Goal: Information Seeking & Learning: Learn about a topic

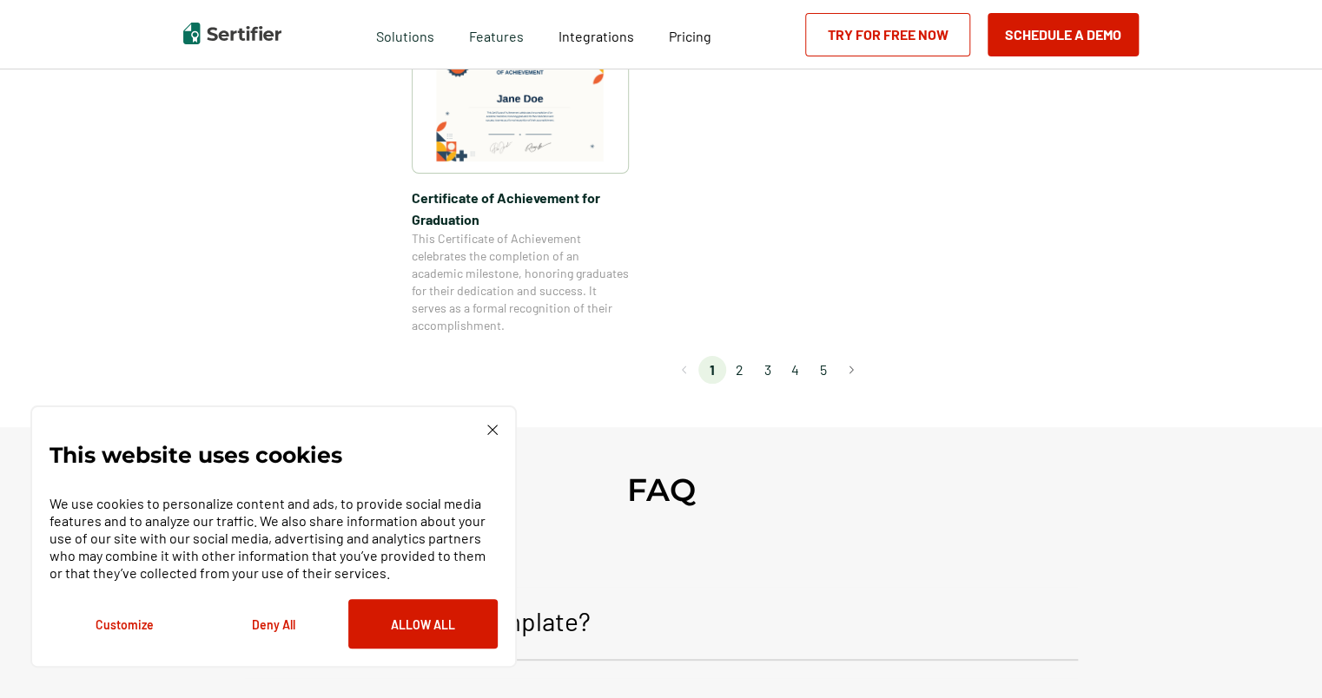
scroll to position [1655, 0]
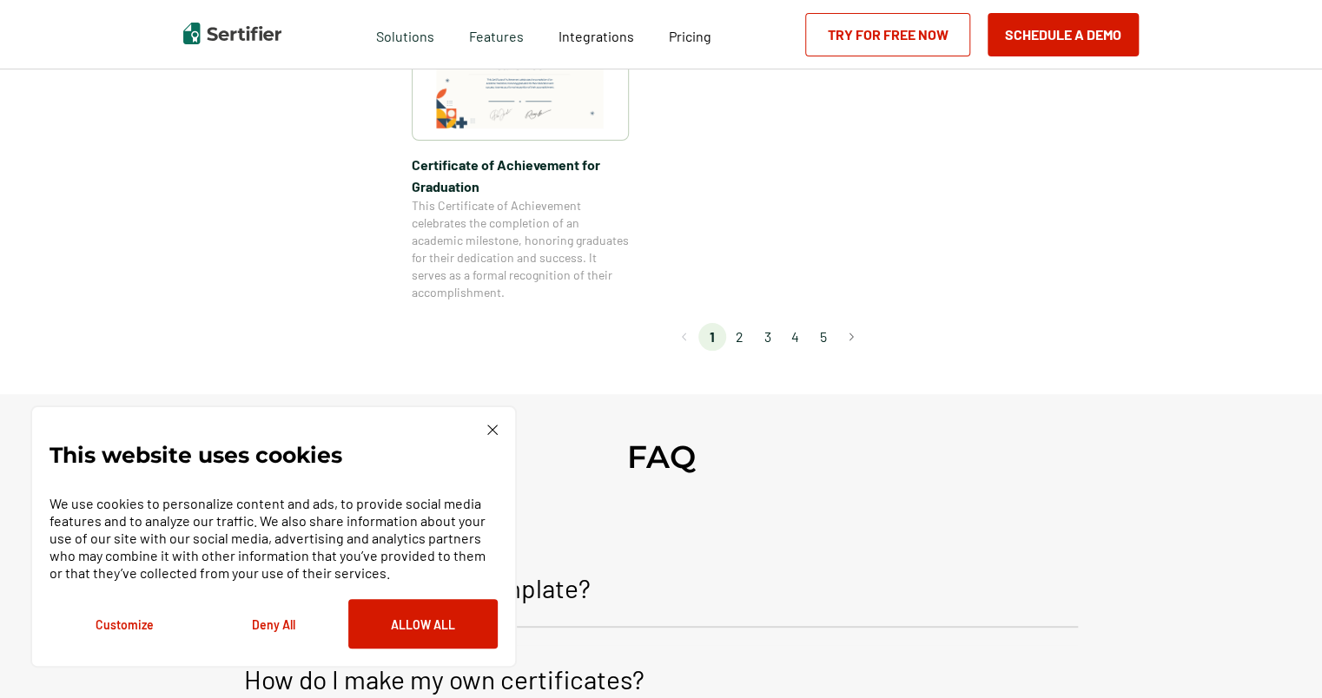
click at [493, 432] on img at bounding box center [492, 430] width 10 height 10
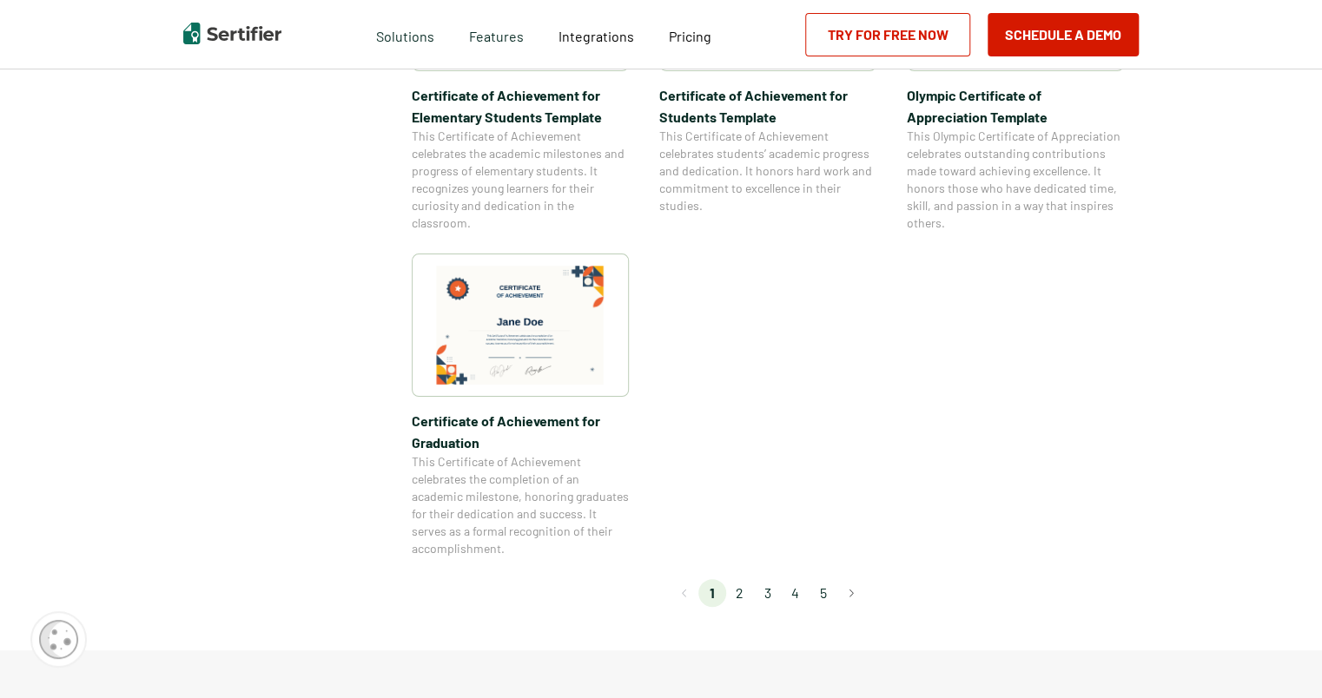
scroll to position [1634, 0]
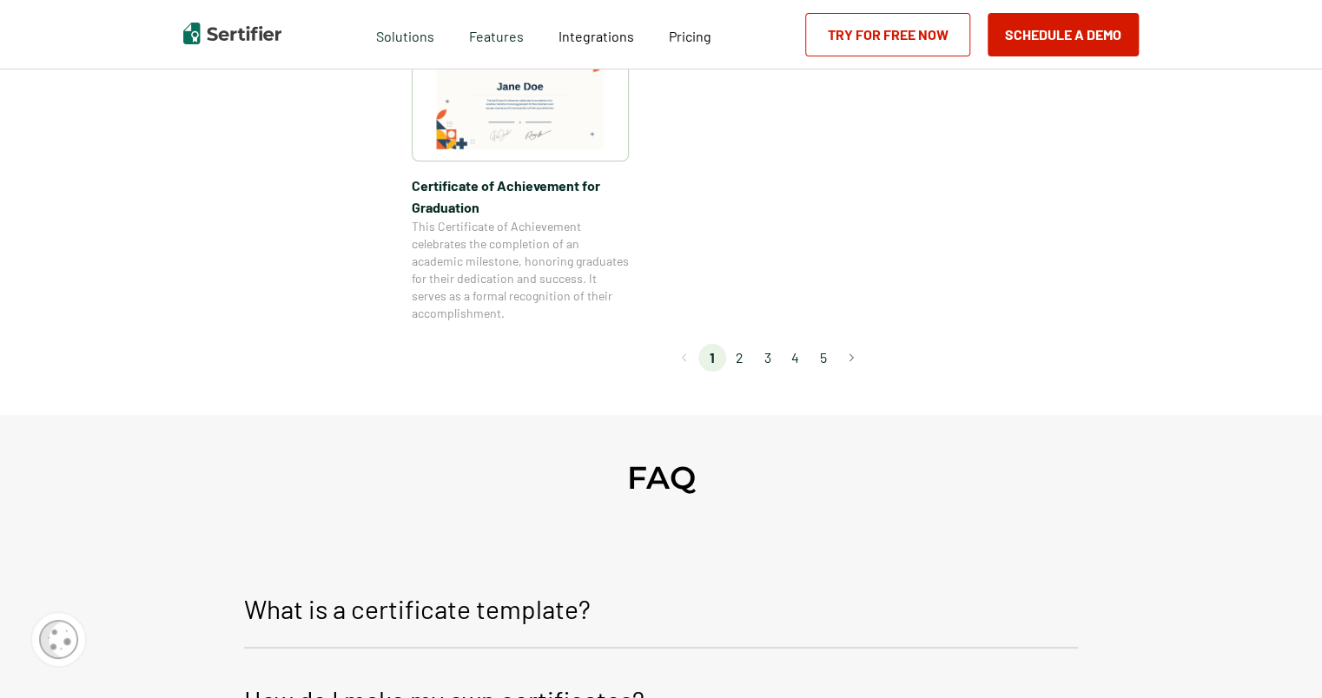
click at [752, 354] on li "2" at bounding box center [740, 358] width 28 height 28
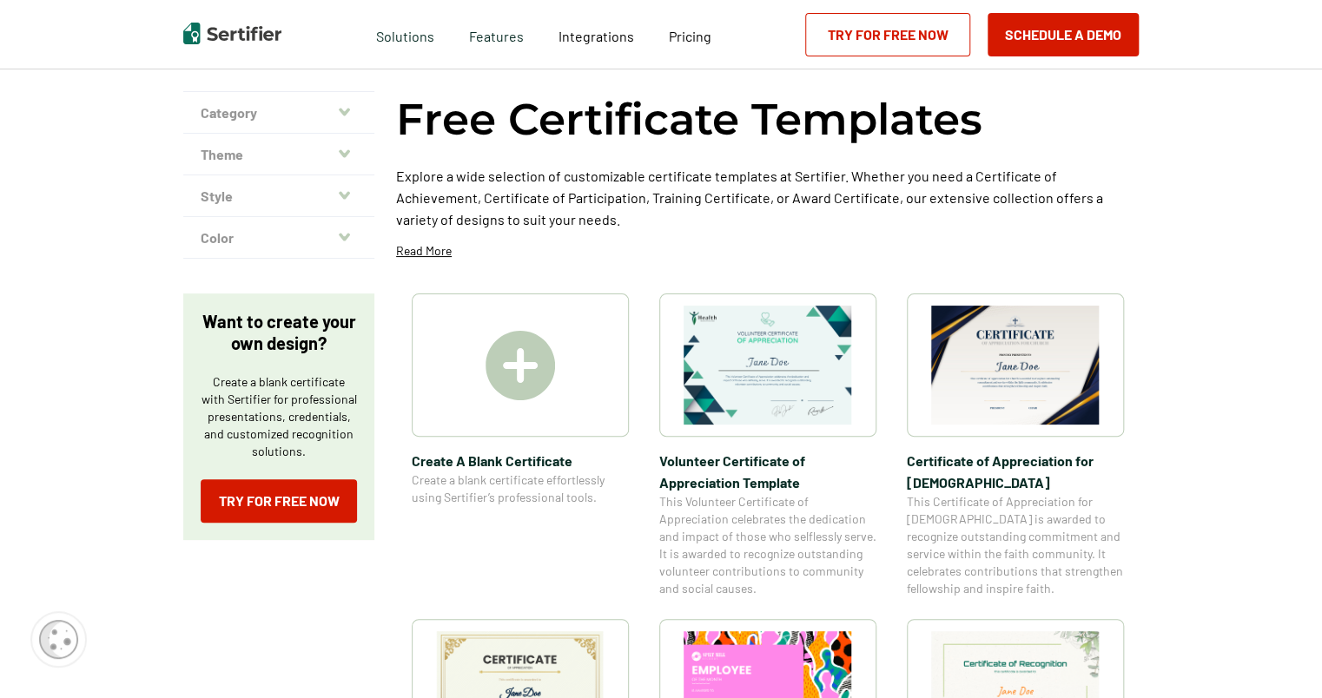
scroll to position [0, 0]
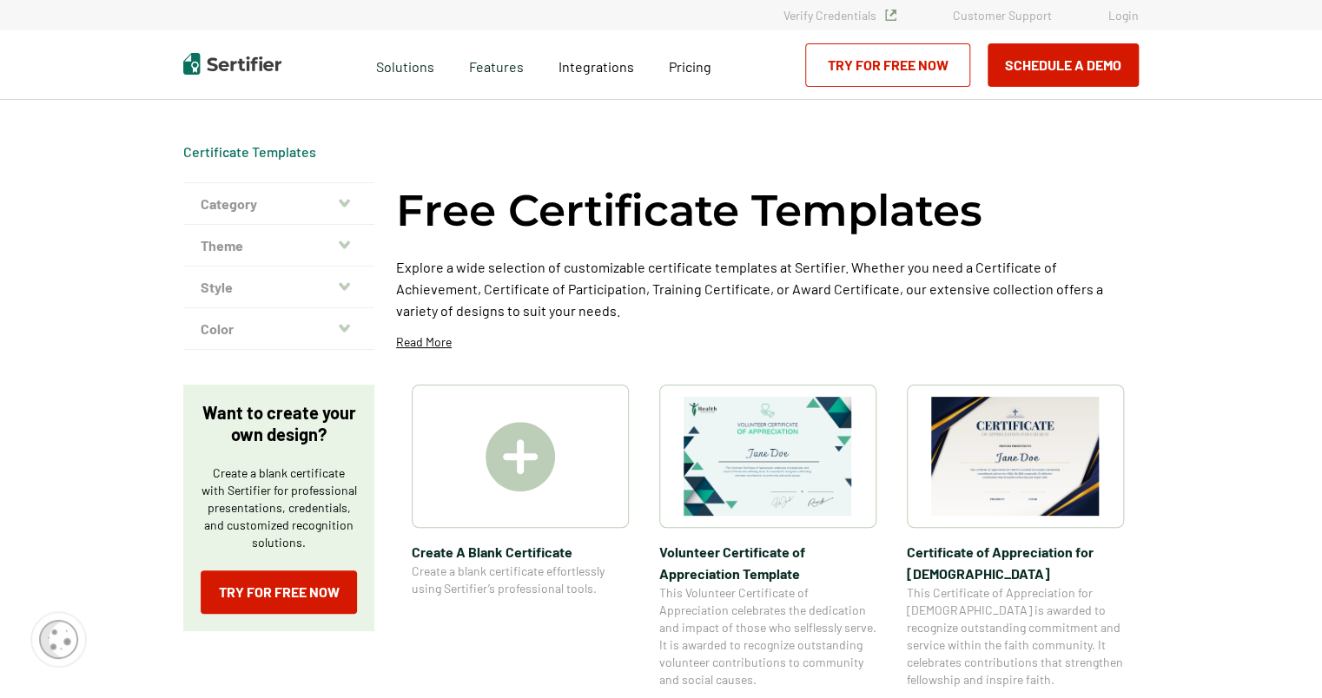
click at [236, 250] on button "Theme" at bounding box center [278, 246] width 191 height 42
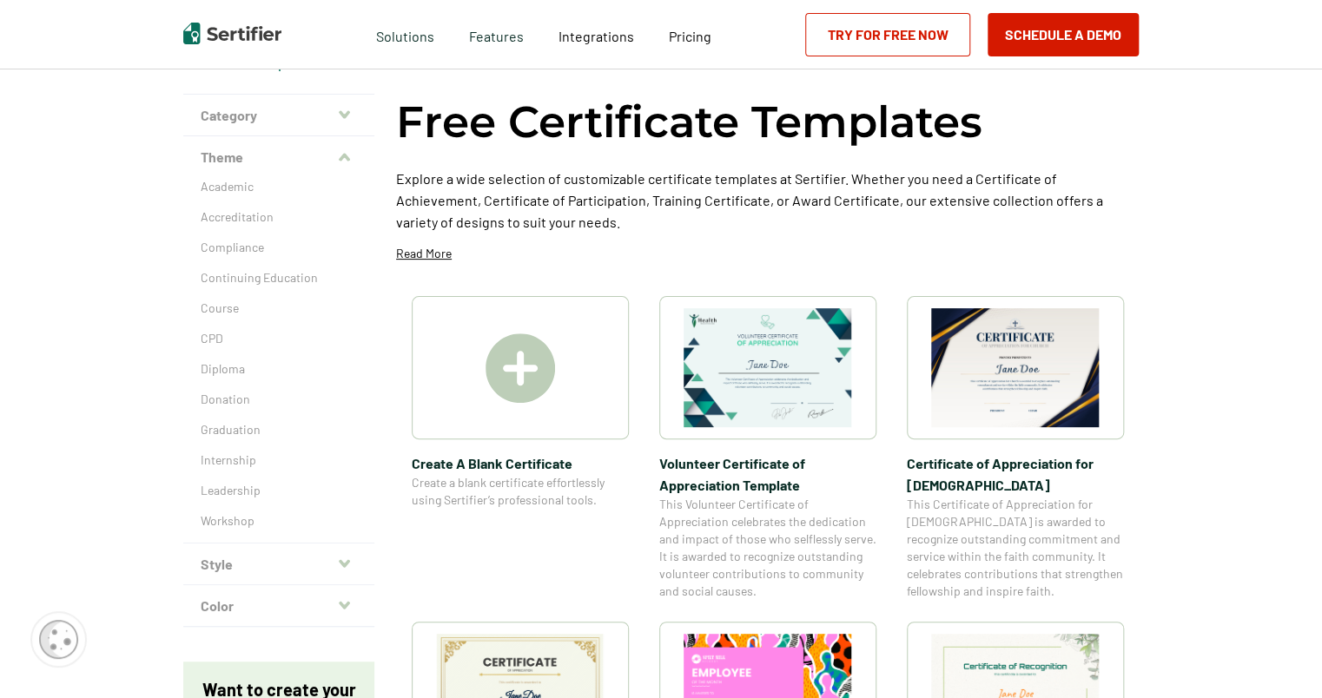
scroll to position [87, 0]
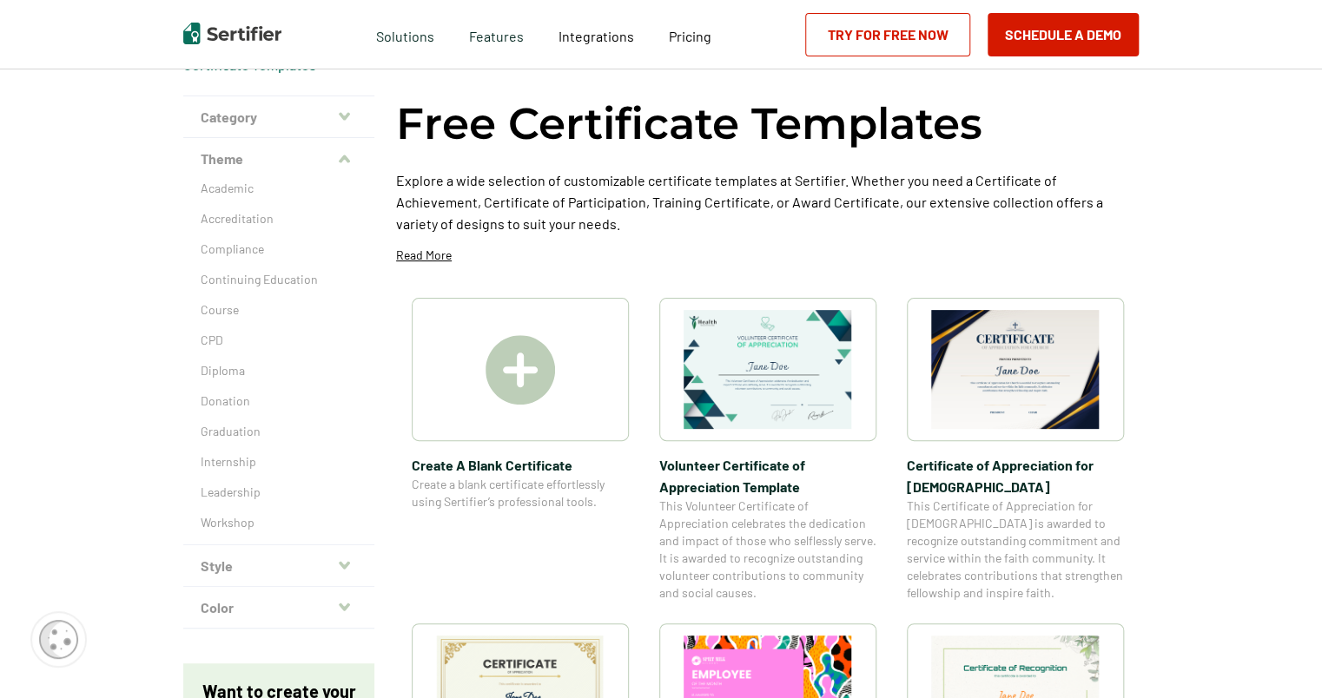
click at [336, 612] on button "Color" at bounding box center [278, 608] width 191 height 42
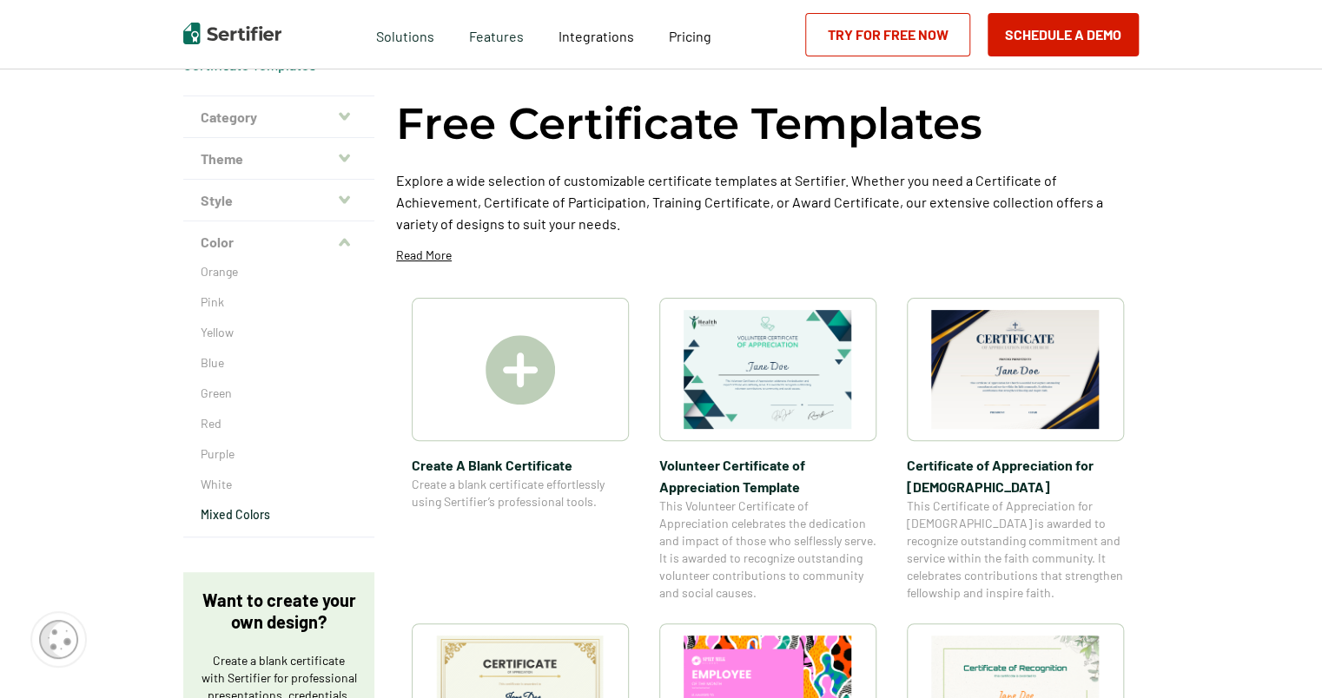
click at [257, 513] on p "Mixed Colors" at bounding box center [279, 514] width 156 height 17
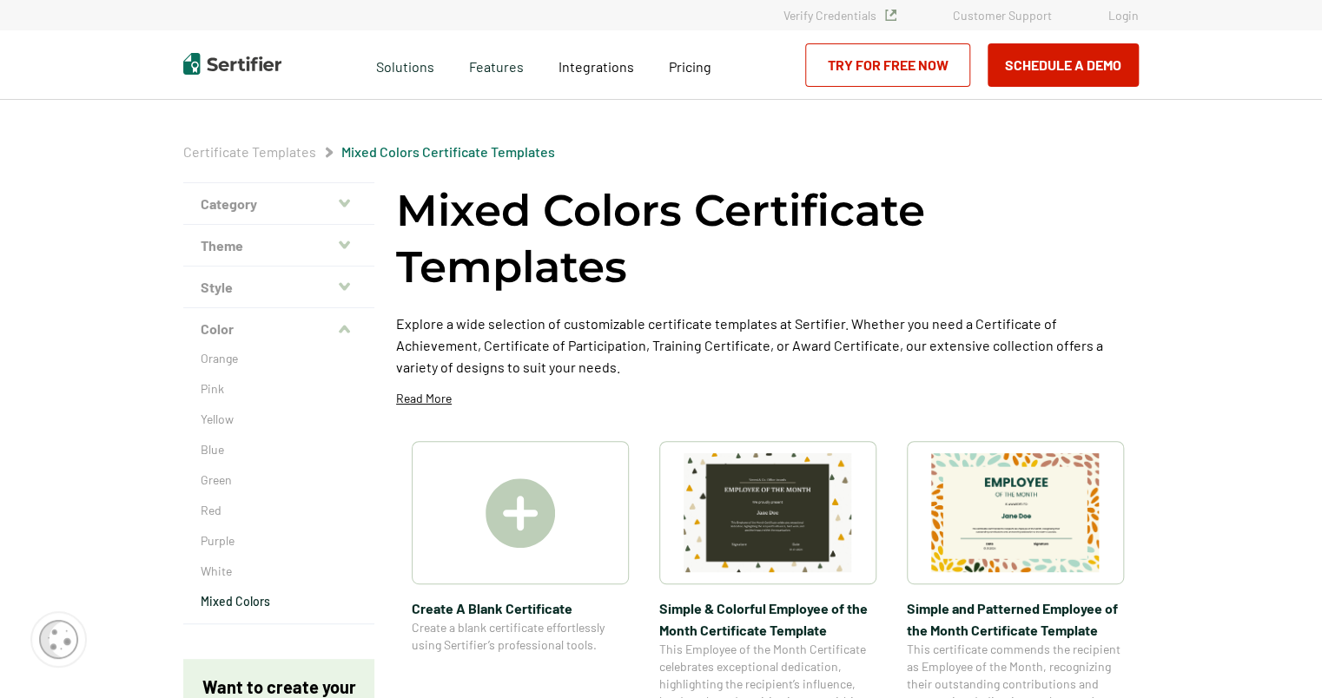
click at [343, 332] on icon "button" at bounding box center [344, 330] width 11 height 8
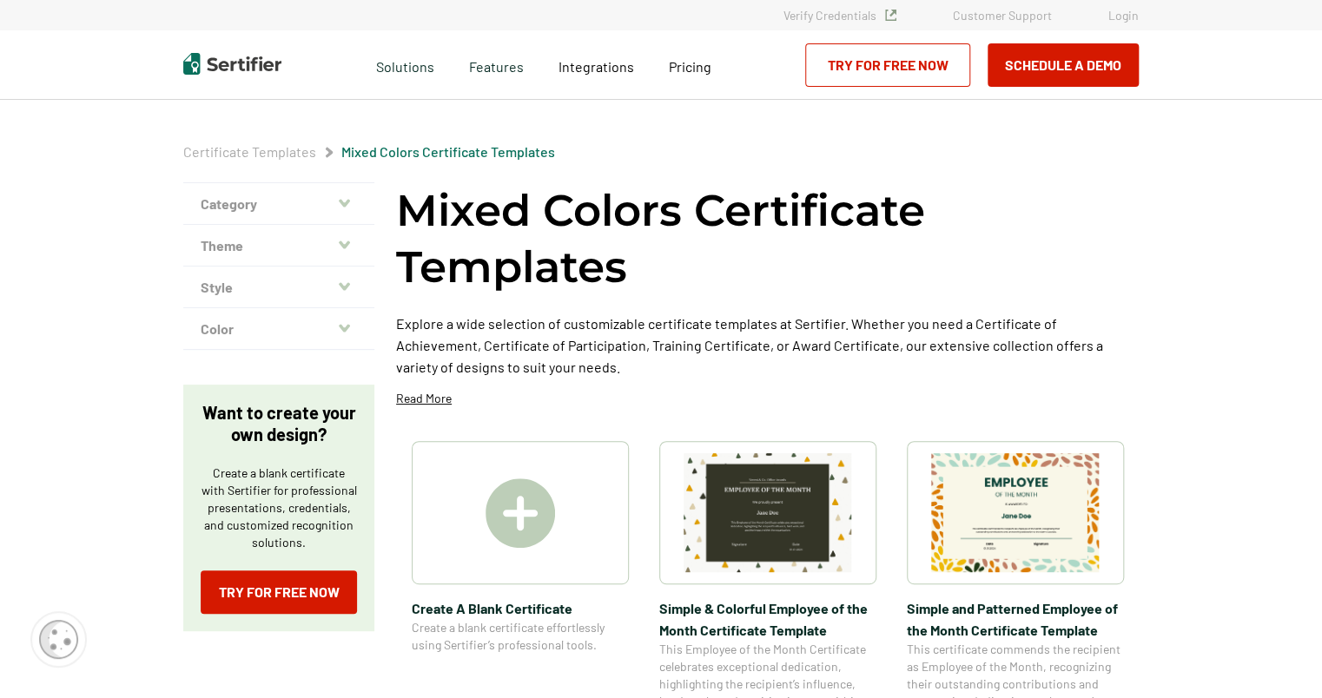
click at [349, 285] on icon "button" at bounding box center [344, 286] width 11 height 8
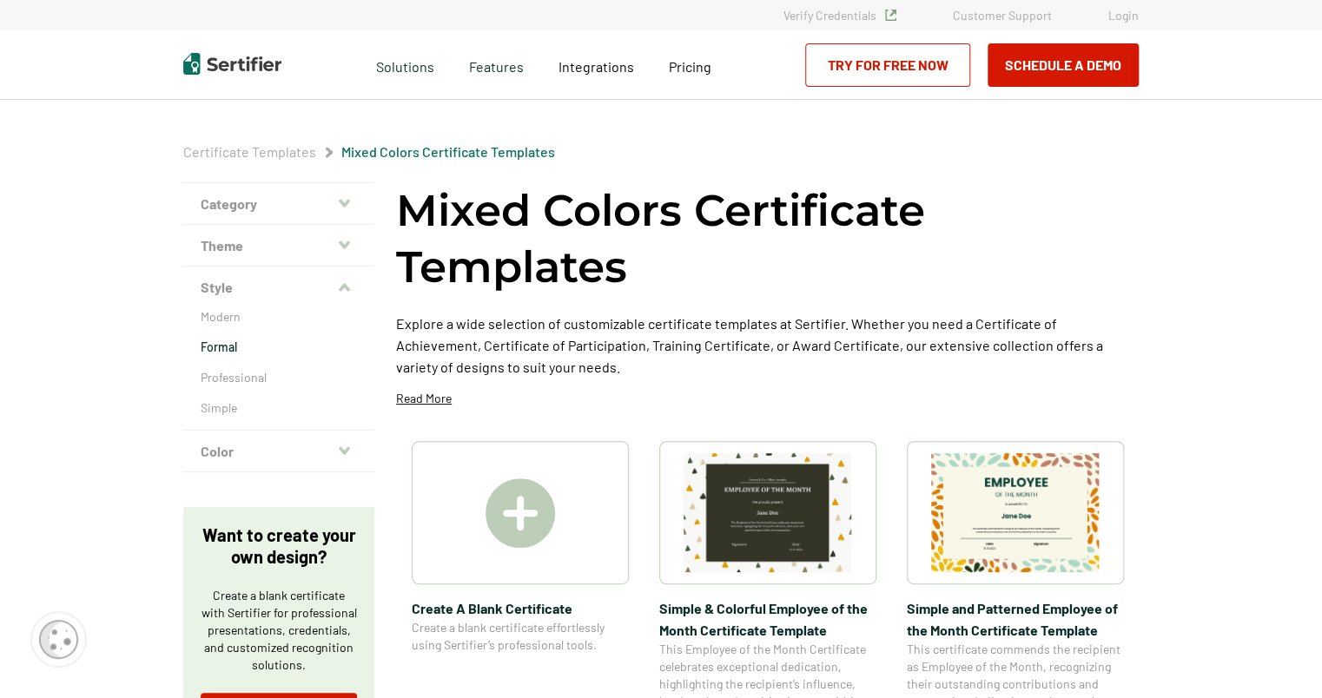
click at [223, 353] on p "Formal" at bounding box center [279, 347] width 156 height 17
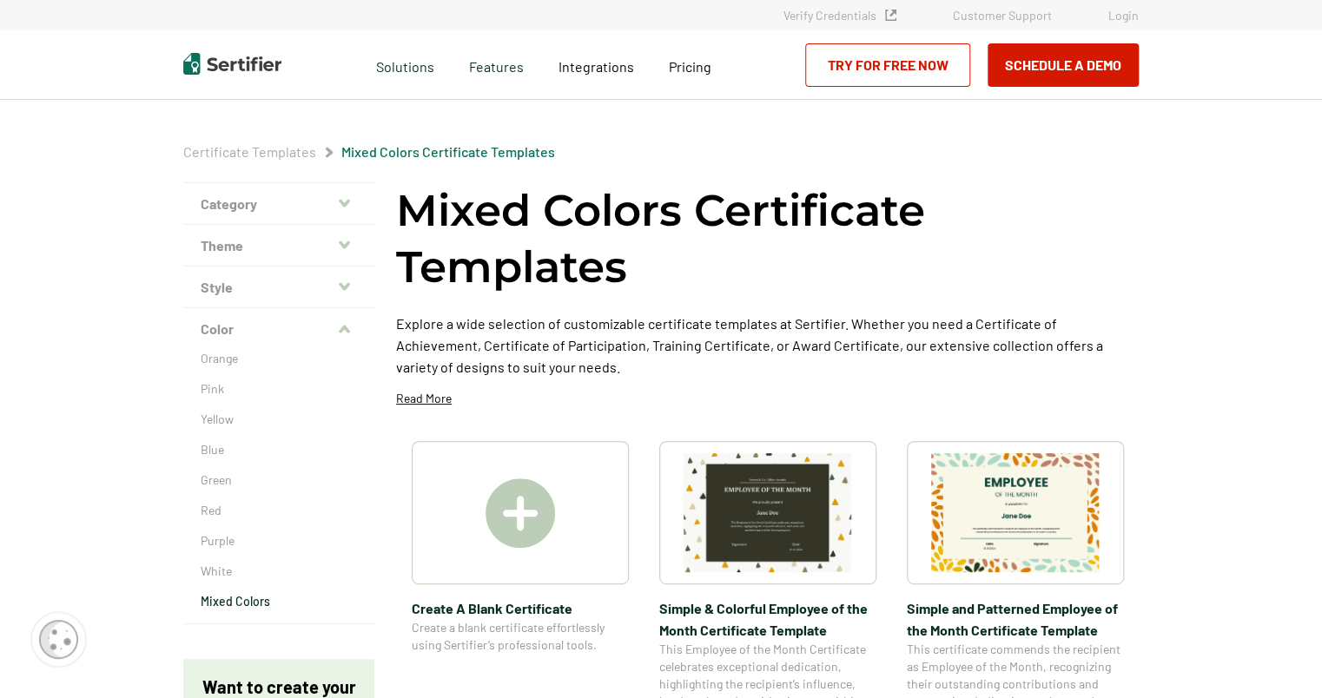
scroll to position [87, 0]
